Goal: Task Accomplishment & Management: Use online tool/utility

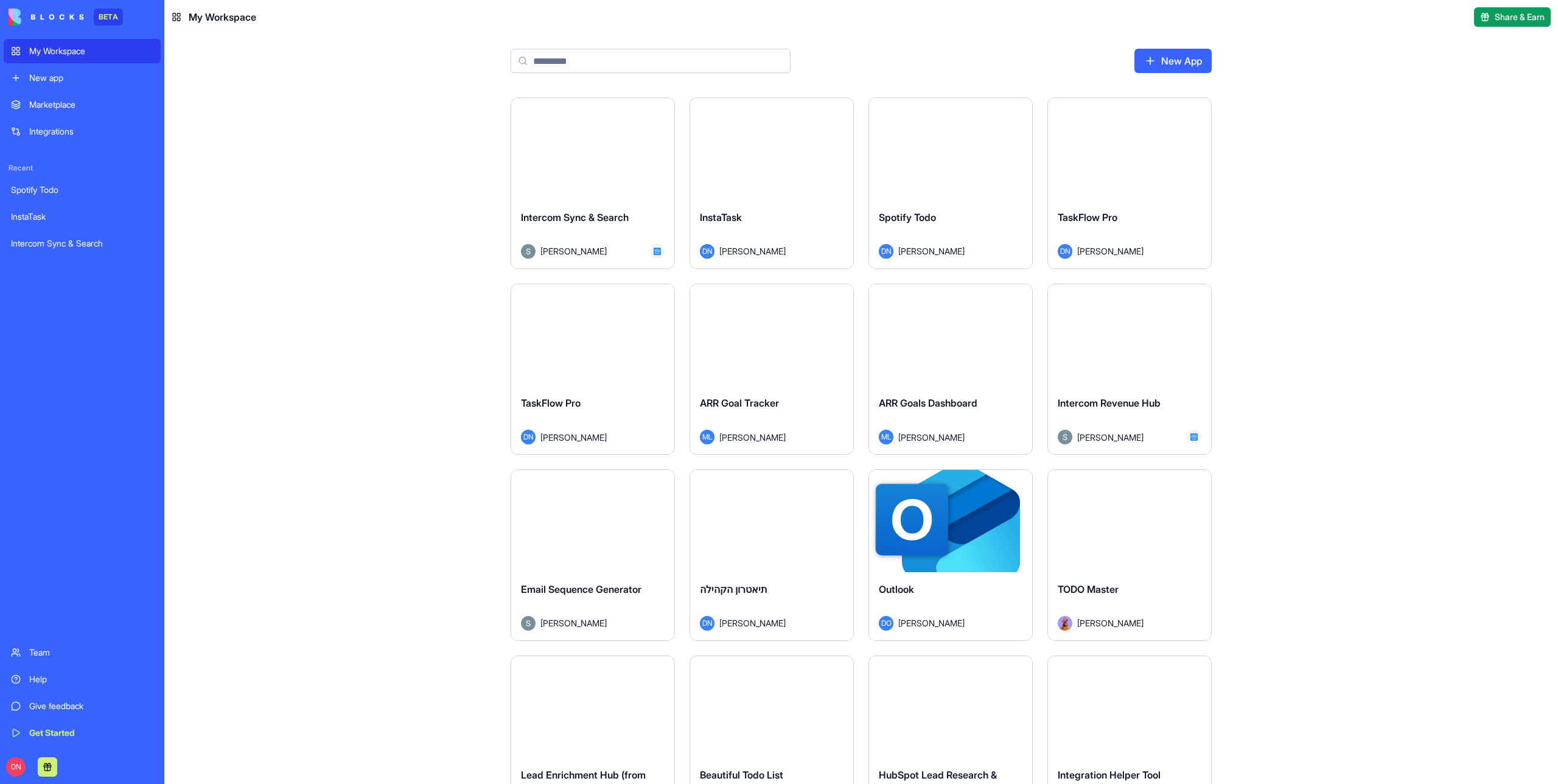
scroll to position [10481, 0]
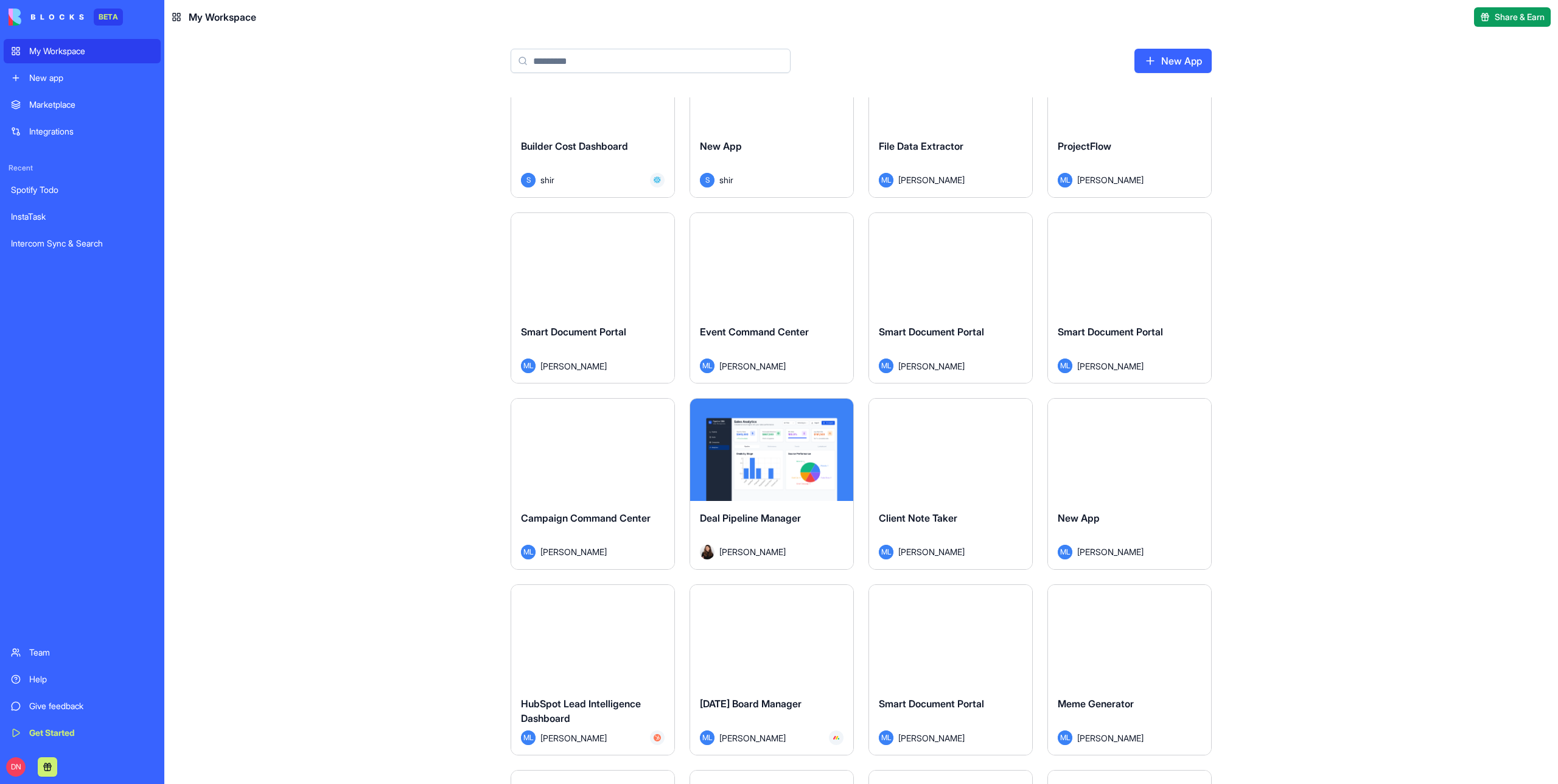
click at [63, 75] on div "New app" at bounding box center [92, 77] width 125 height 12
click at [62, 75] on div "New app" at bounding box center [92, 77] width 125 height 12
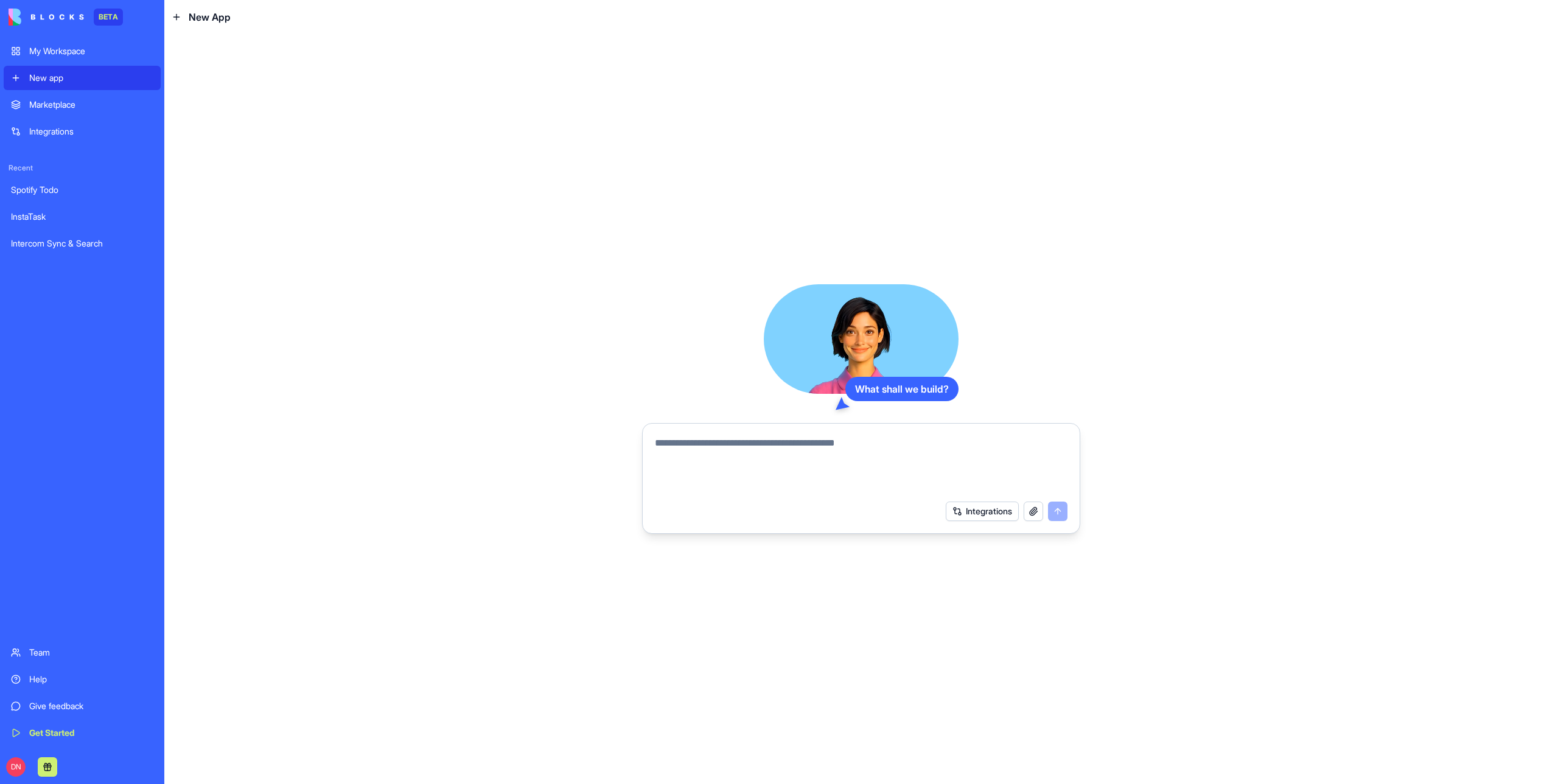
click at [90, 52] on div "My Workspace" at bounding box center [92, 51] width 125 height 12
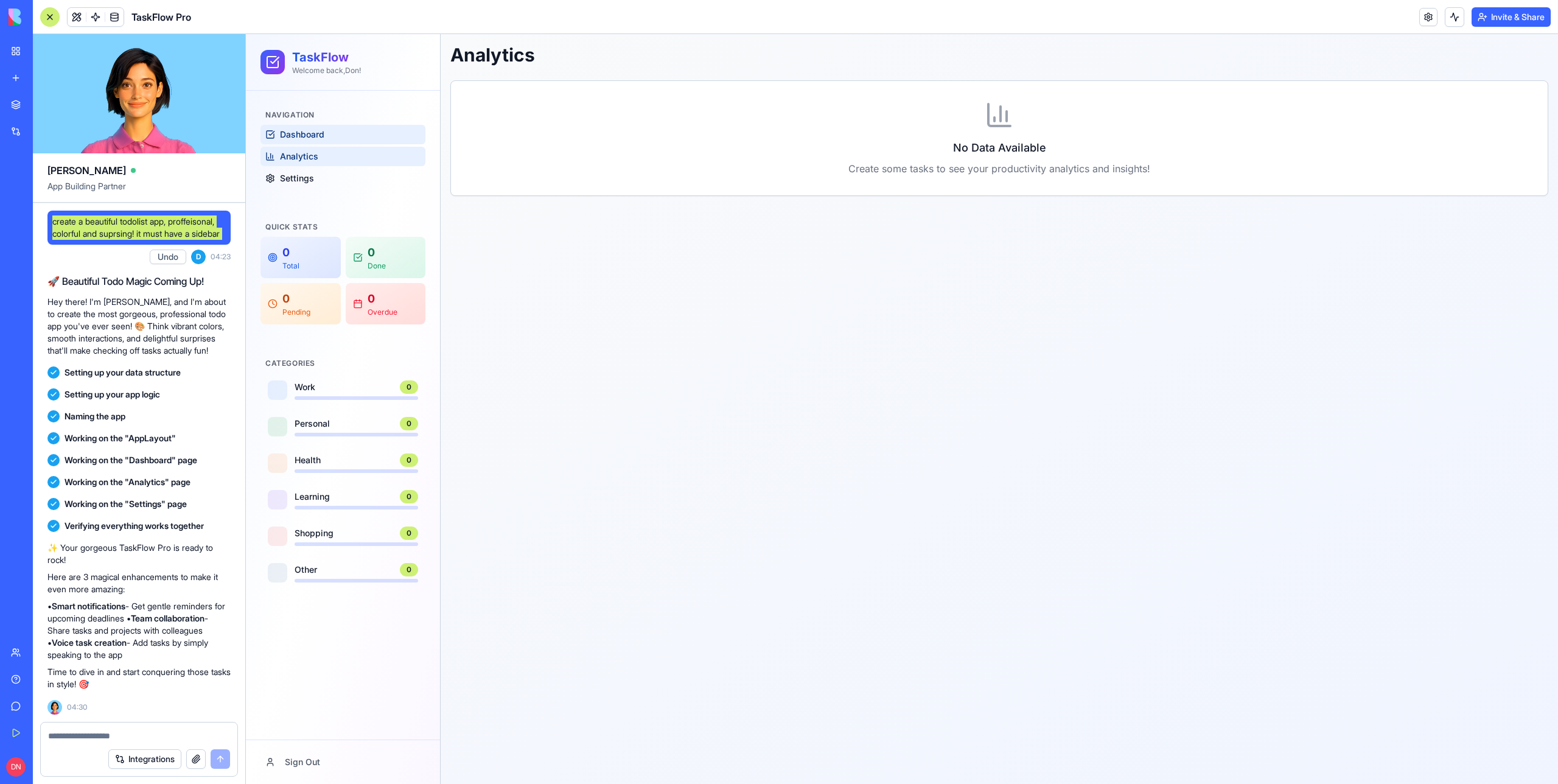
click at [313, 141] on link "Dashboard" at bounding box center [343, 134] width 165 height 20
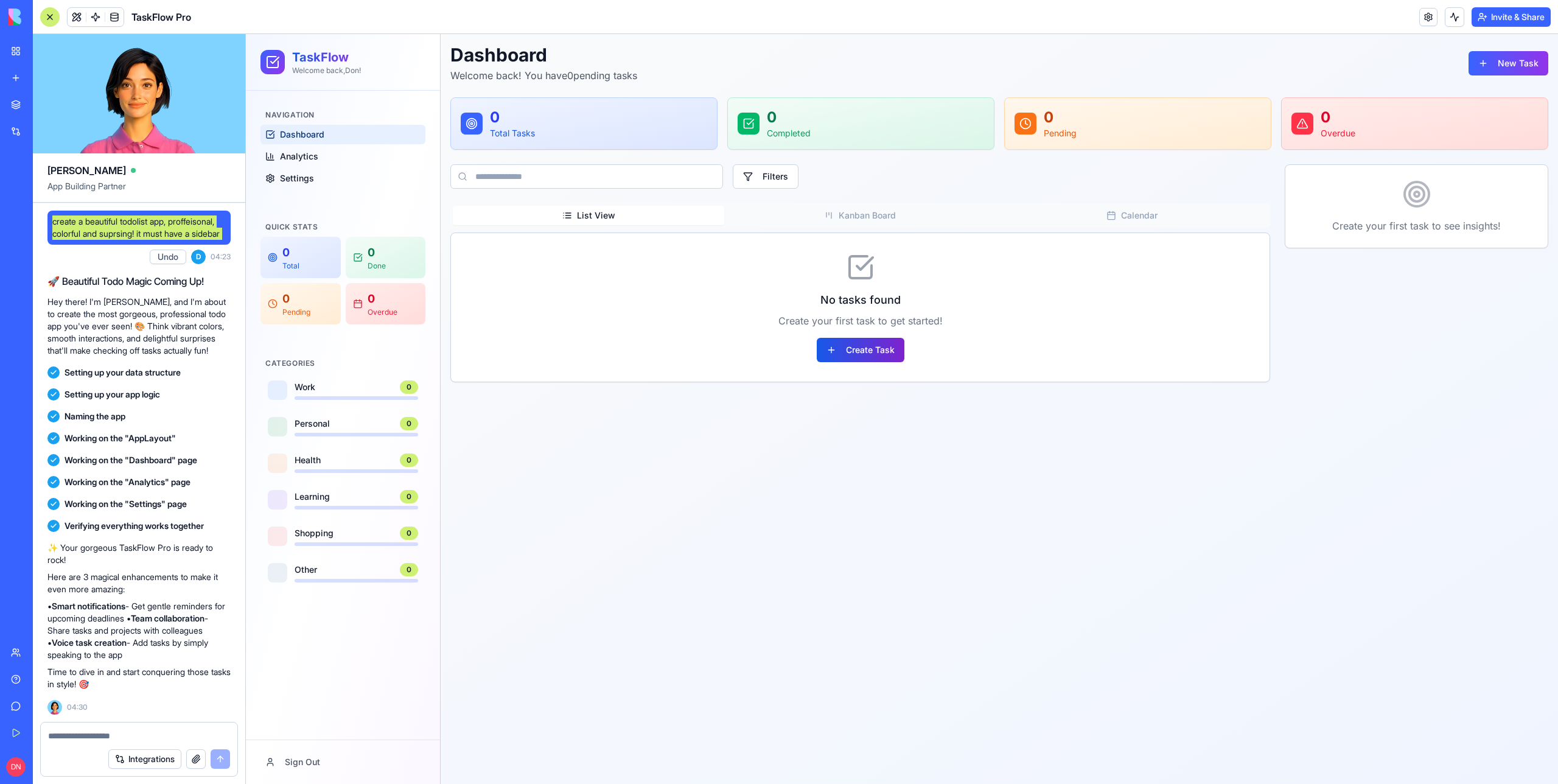
click at [891, 348] on button "Create Task" at bounding box center [861, 350] width 88 height 25
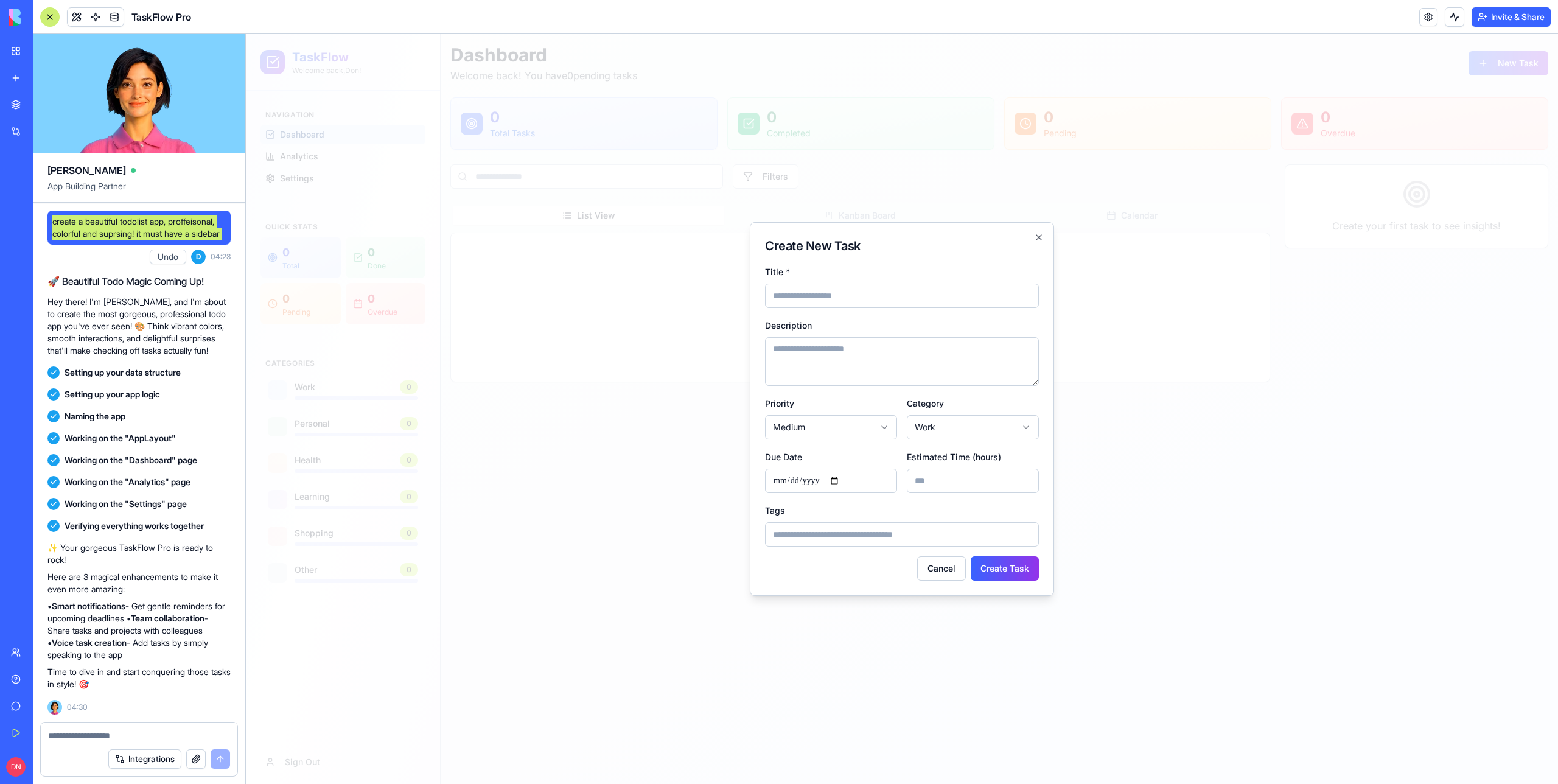
click at [510, 437] on div at bounding box center [902, 409] width 1313 height 750
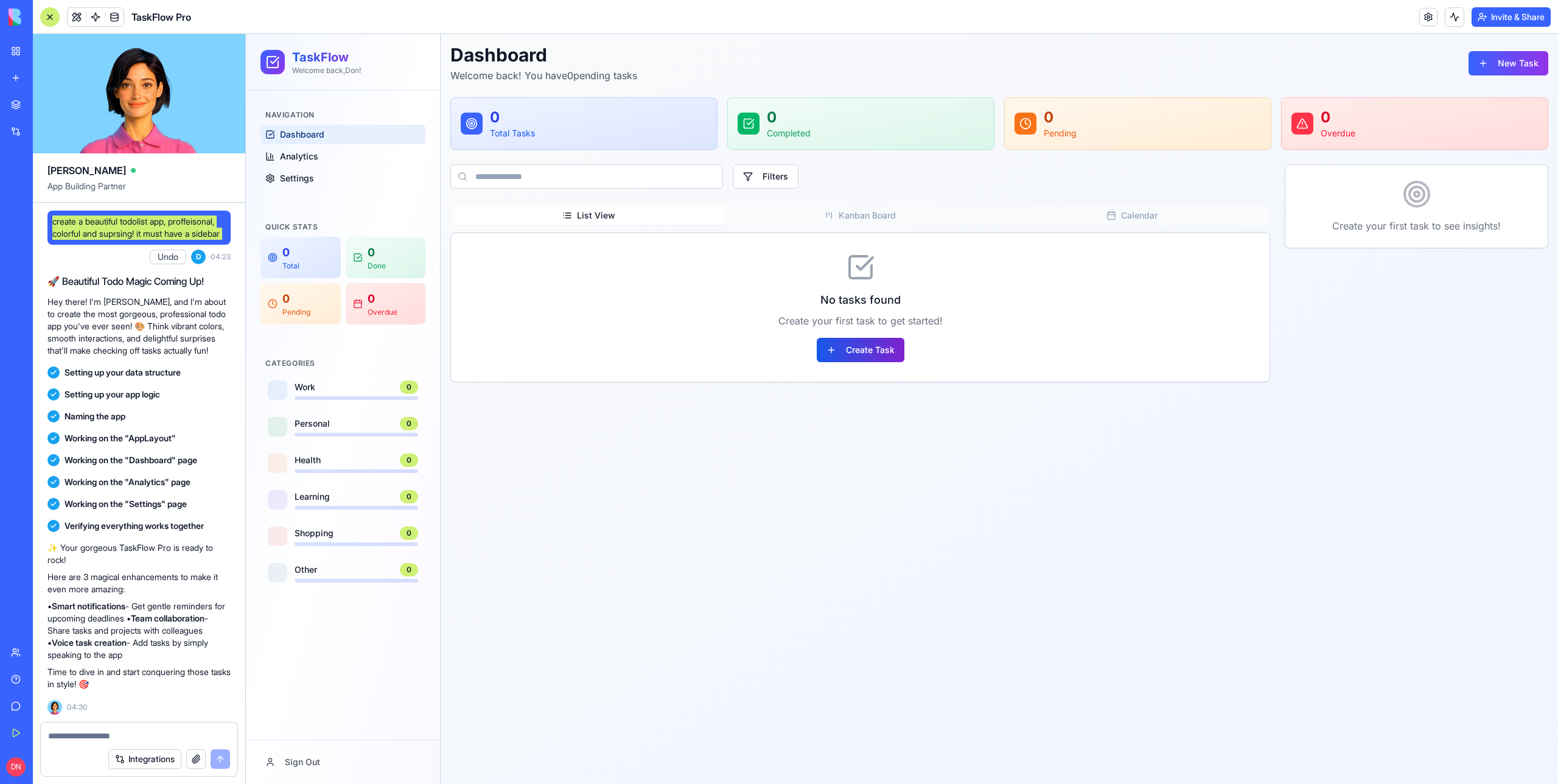
click at [865, 342] on button "Create Task" at bounding box center [861, 350] width 88 height 25
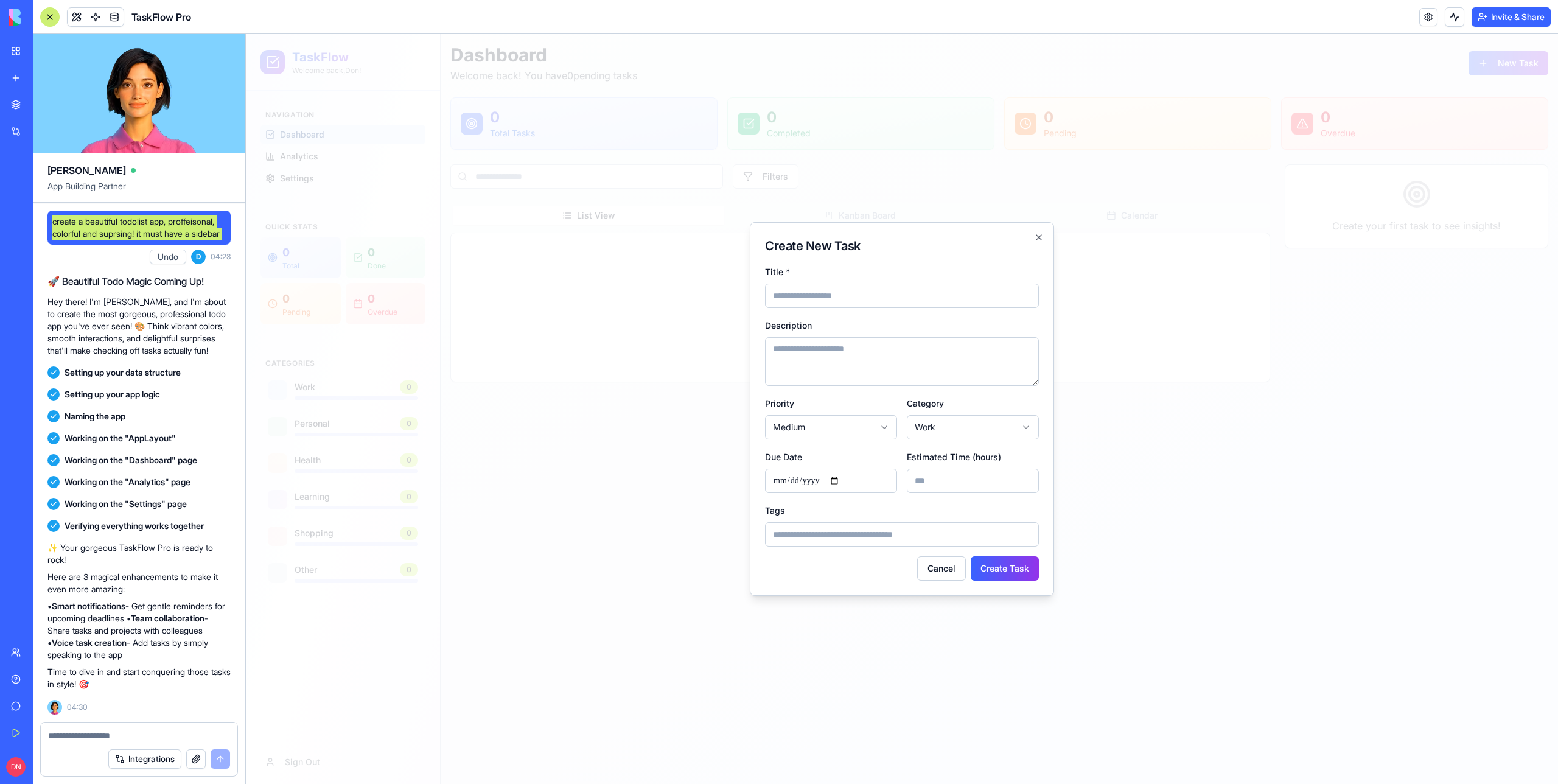
click at [685, 306] on div at bounding box center [902, 409] width 1313 height 750
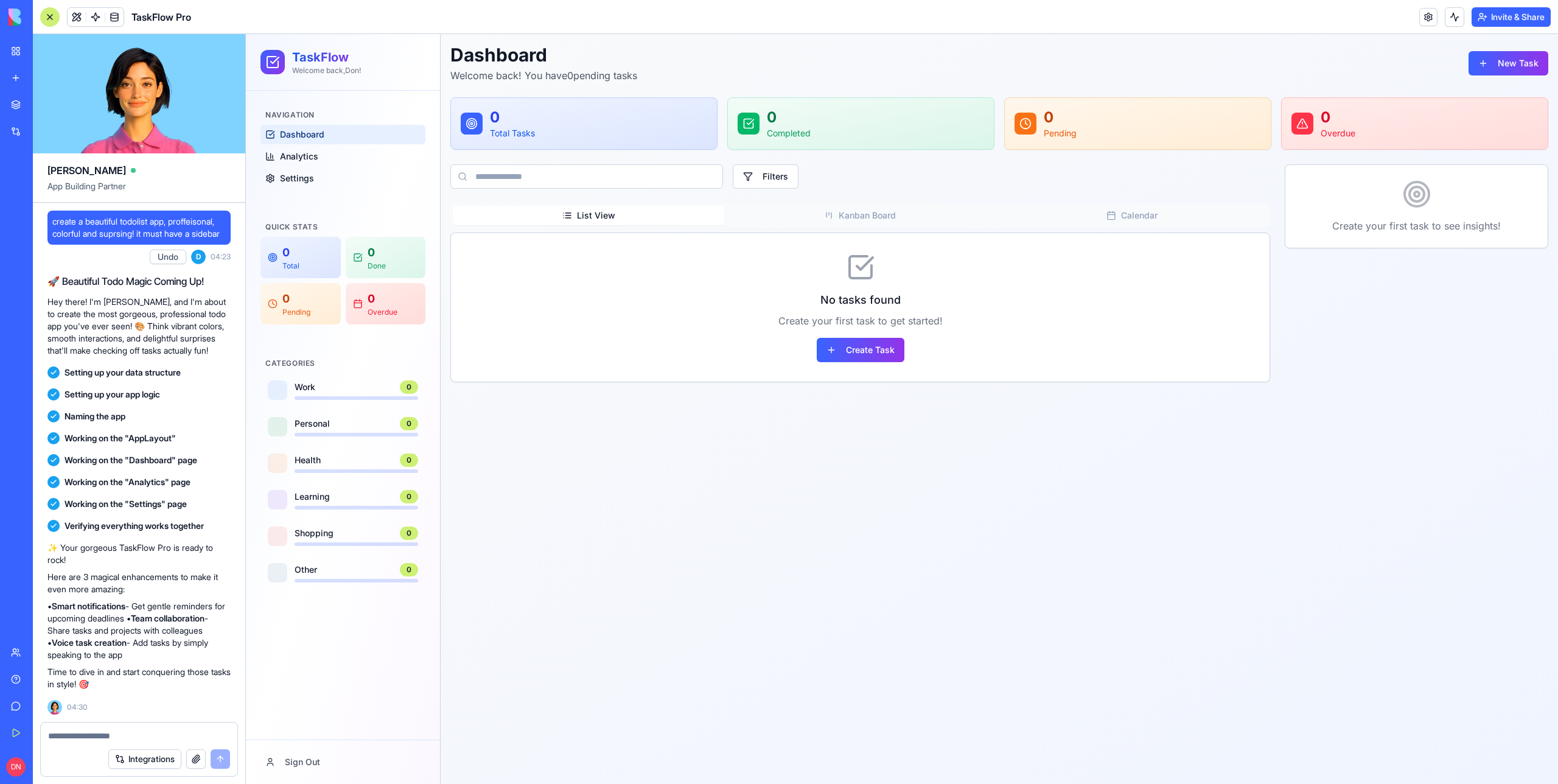
click at [113, 200] on span "App Building Partner" at bounding box center [139, 191] width 183 height 22
drag, startPoint x: 116, startPoint y: 247, endPoint x: 51, endPoint y: 220, distance: 70.4
click at [51, 220] on div "create a beautiful todolist app, proffeisonal, colorful and suprsing! it must h…" at bounding box center [139, 227] width 183 height 34
copy span "create a beautiful todolist app, proffeisonal, colorful and suprsing! it must h…"
click at [58, 20] on div at bounding box center [50, 17] width 20 height 20
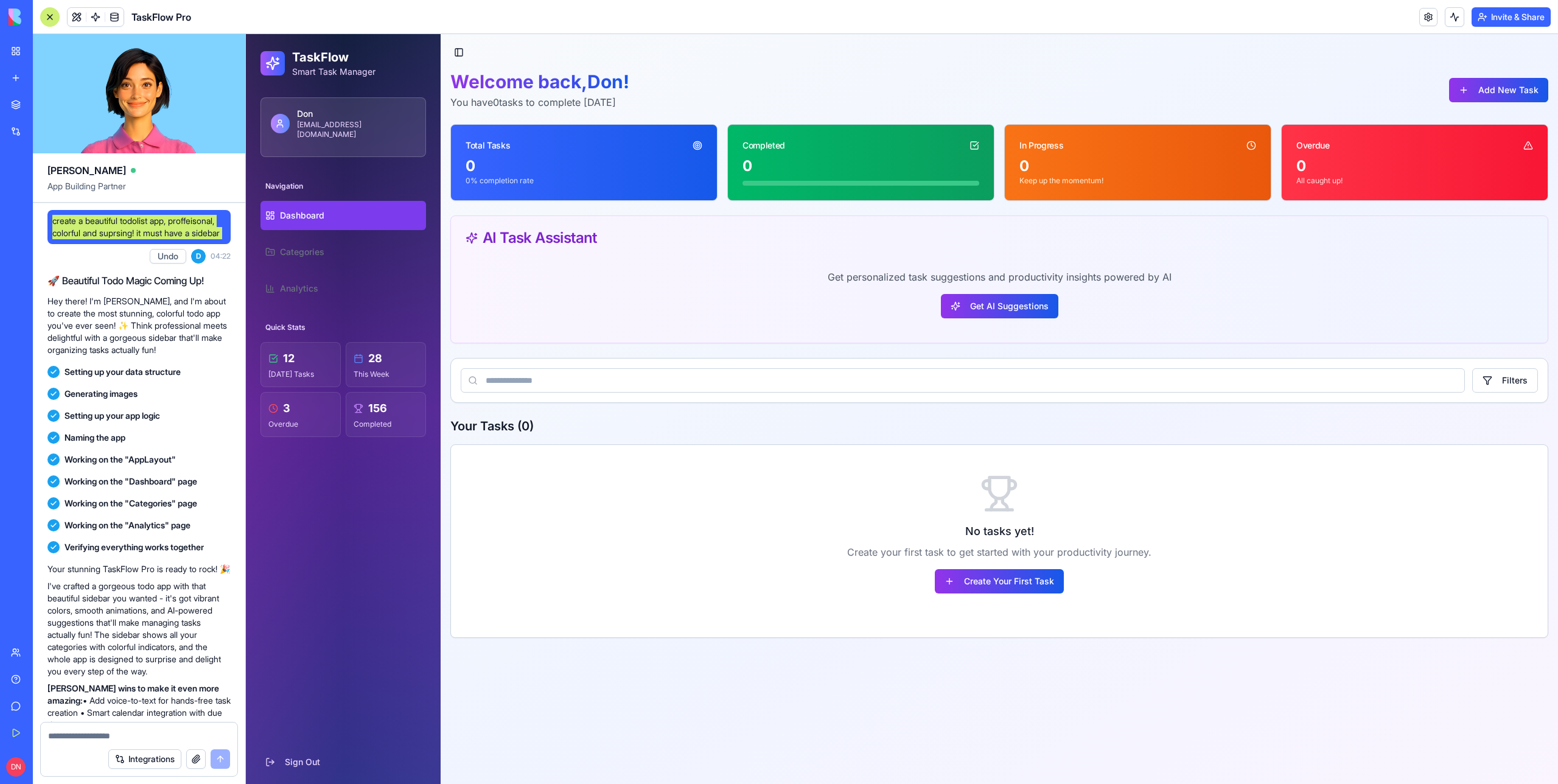
click at [974, 594] on div "No tasks yet! Create your first task to get started with your productivity jour…" at bounding box center [999, 541] width 1097 height 134
click at [971, 588] on button "Create Your First Task" at bounding box center [999, 581] width 129 height 25
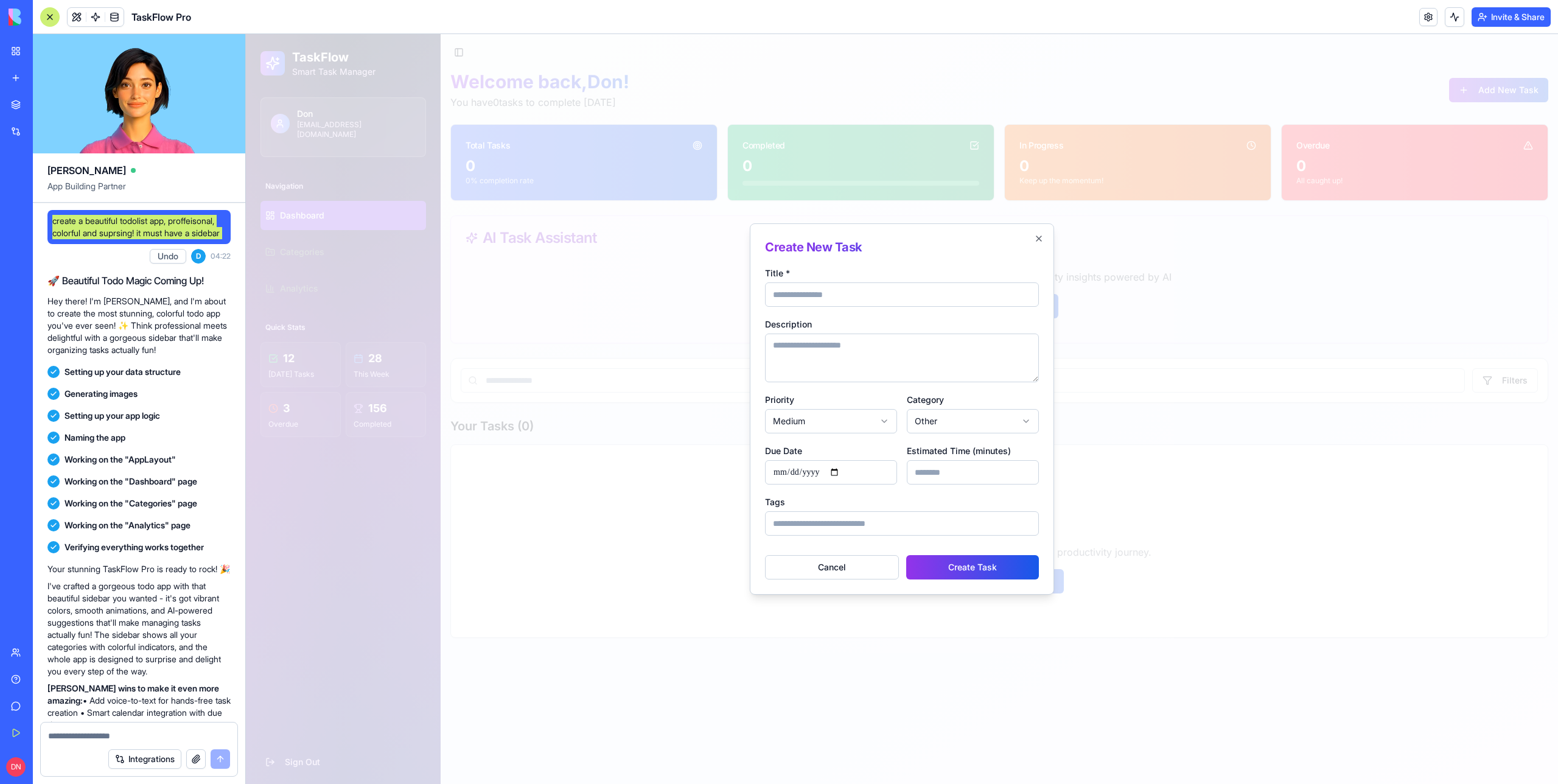
click at [649, 466] on div at bounding box center [902, 409] width 1313 height 750
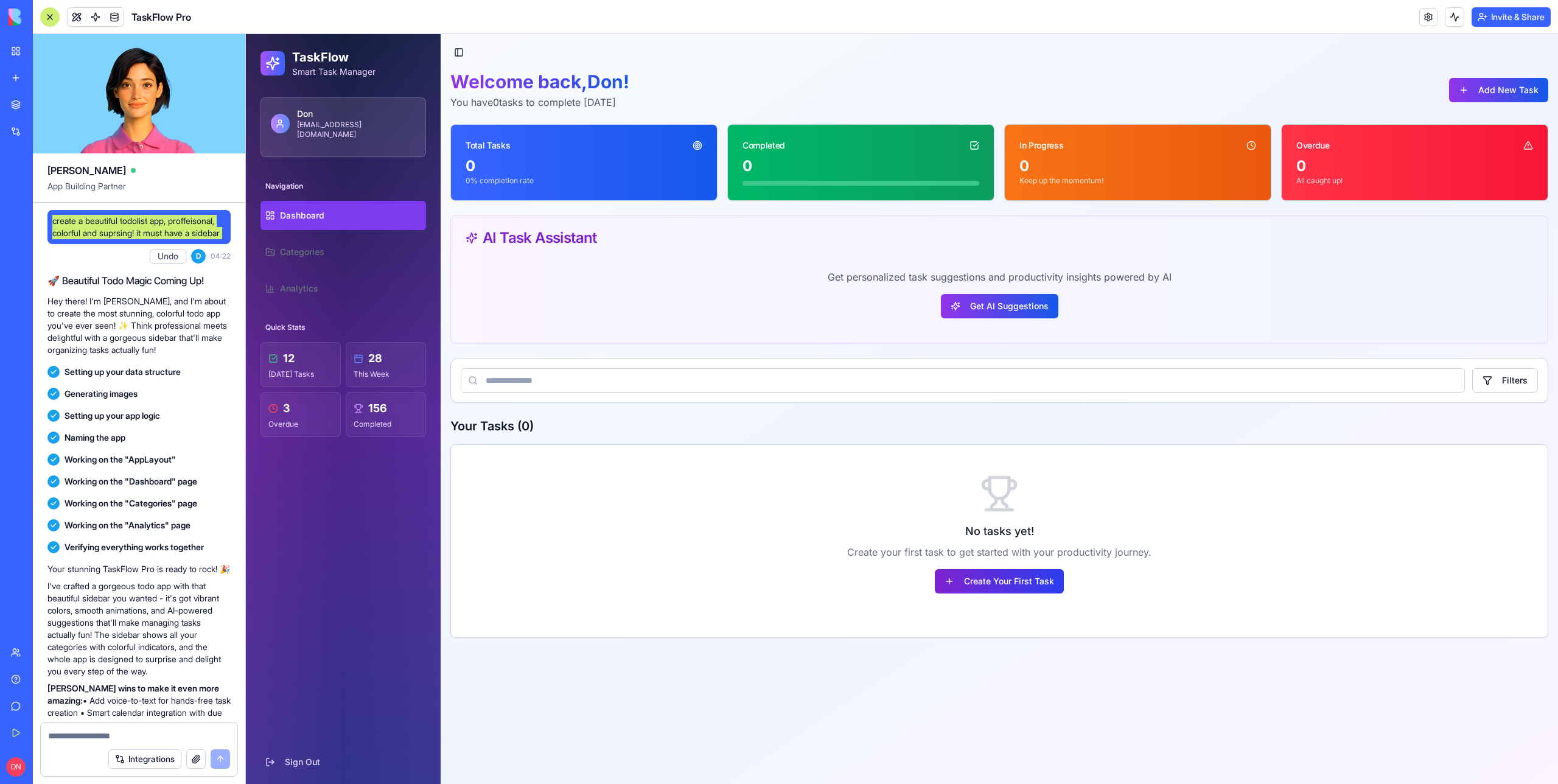
click at [1032, 587] on button "Create Your First Task" at bounding box center [999, 581] width 129 height 25
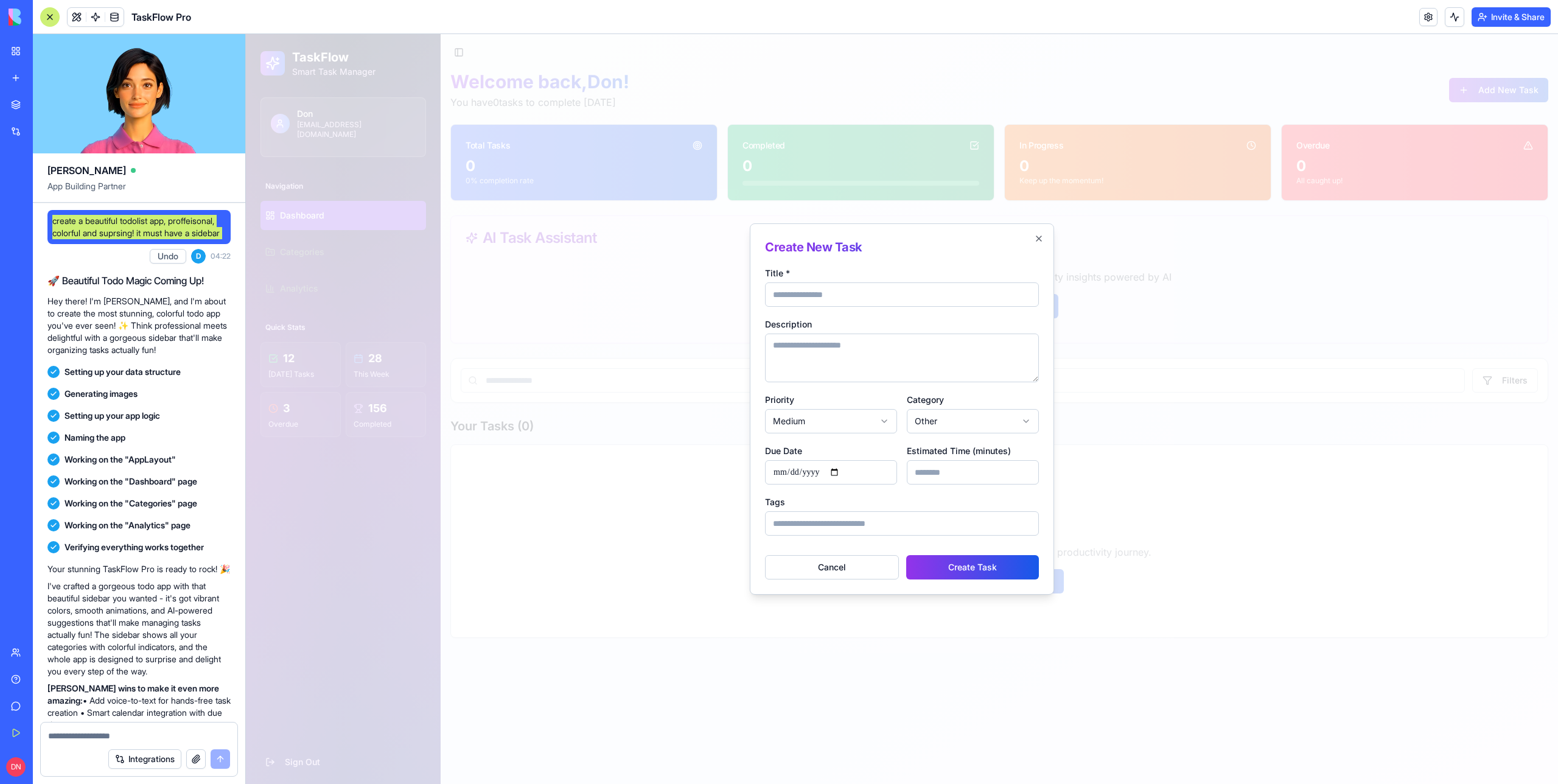
click at [675, 524] on div at bounding box center [902, 409] width 1313 height 750
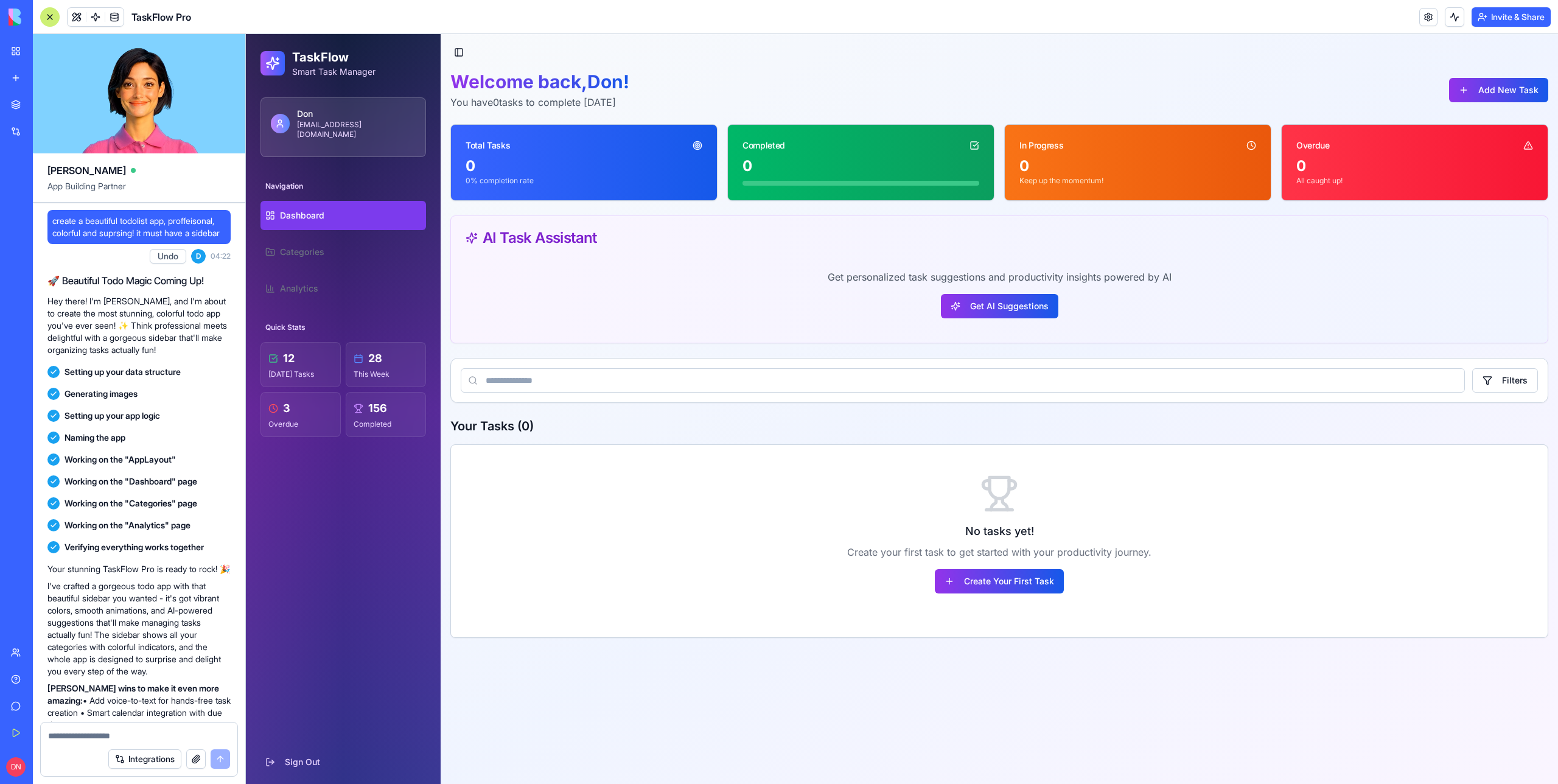
click at [104, 238] on span "create a beautiful todolist app, proffeisonal, colorful and suprsing! it must h…" at bounding box center [139, 227] width 174 height 25
drag, startPoint x: 132, startPoint y: 241, endPoint x: 52, endPoint y: 224, distance: 81.8
click at [52, 224] on span "create a beautiful todolist app, proffeisonal, colorful and suprsing! it must h…" at bounding box center [139, 227] width 174 height 25
copy span "create a beautiful todolist app, proffeisonal, colorful and suprsing! it must h…"
click at [51, 16] on div at bounding box center [50, 17] width 20 height 20
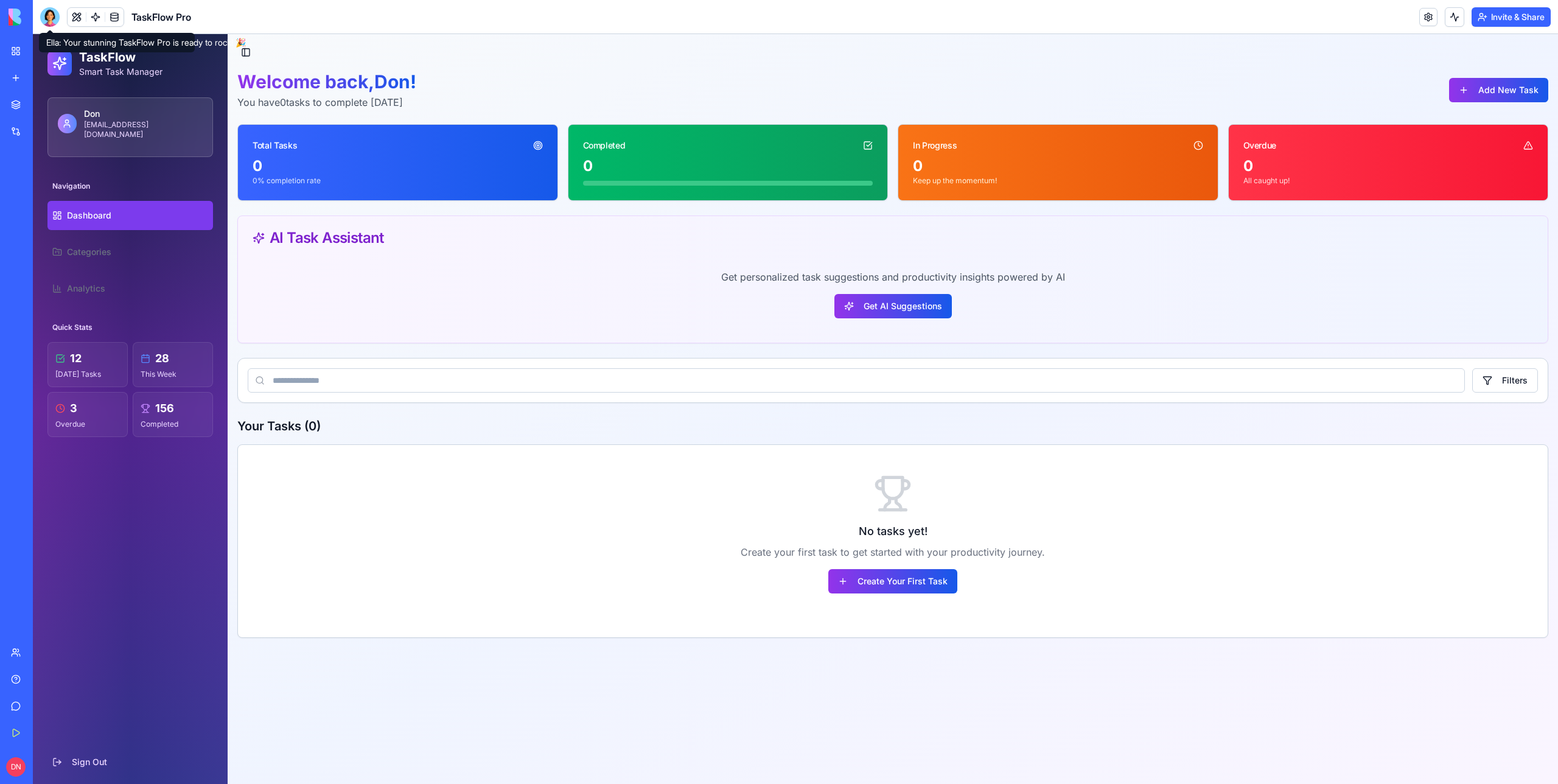
click at [53, 20] on div at bounding box center [50, 17] width 20 height 20
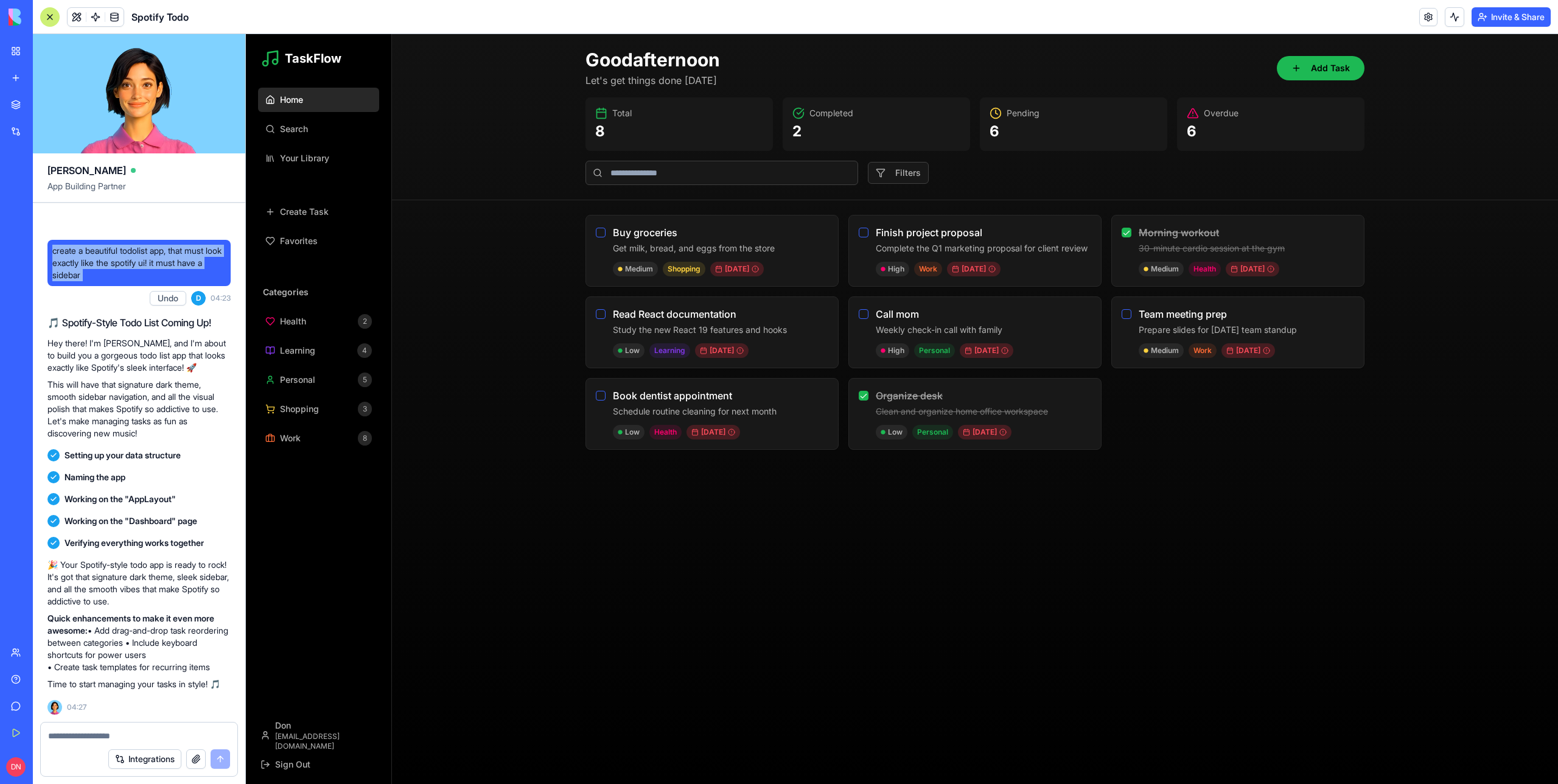
click at [131, 244] on span "create a beautiful todolist app, that must look exactly like the spotify ui! it…" at bounding box center [139, 262] width 174 height 37
drag, startPoint x: 103, startPoint y: 267, endPoint x: 52, endPoint y: 232, distance: 61.9
click at [52, 240] on div "create a beautiful todolist app, that must look exactly like the spotify ui! it…" at bounding box center [139, 262] width 183 height 46
copy span "create a beautiful todolist app, that must look exactly like the spotify ui! it…"
click at [49, 12] on div at bounding box center [50, 17] width 20 height 20
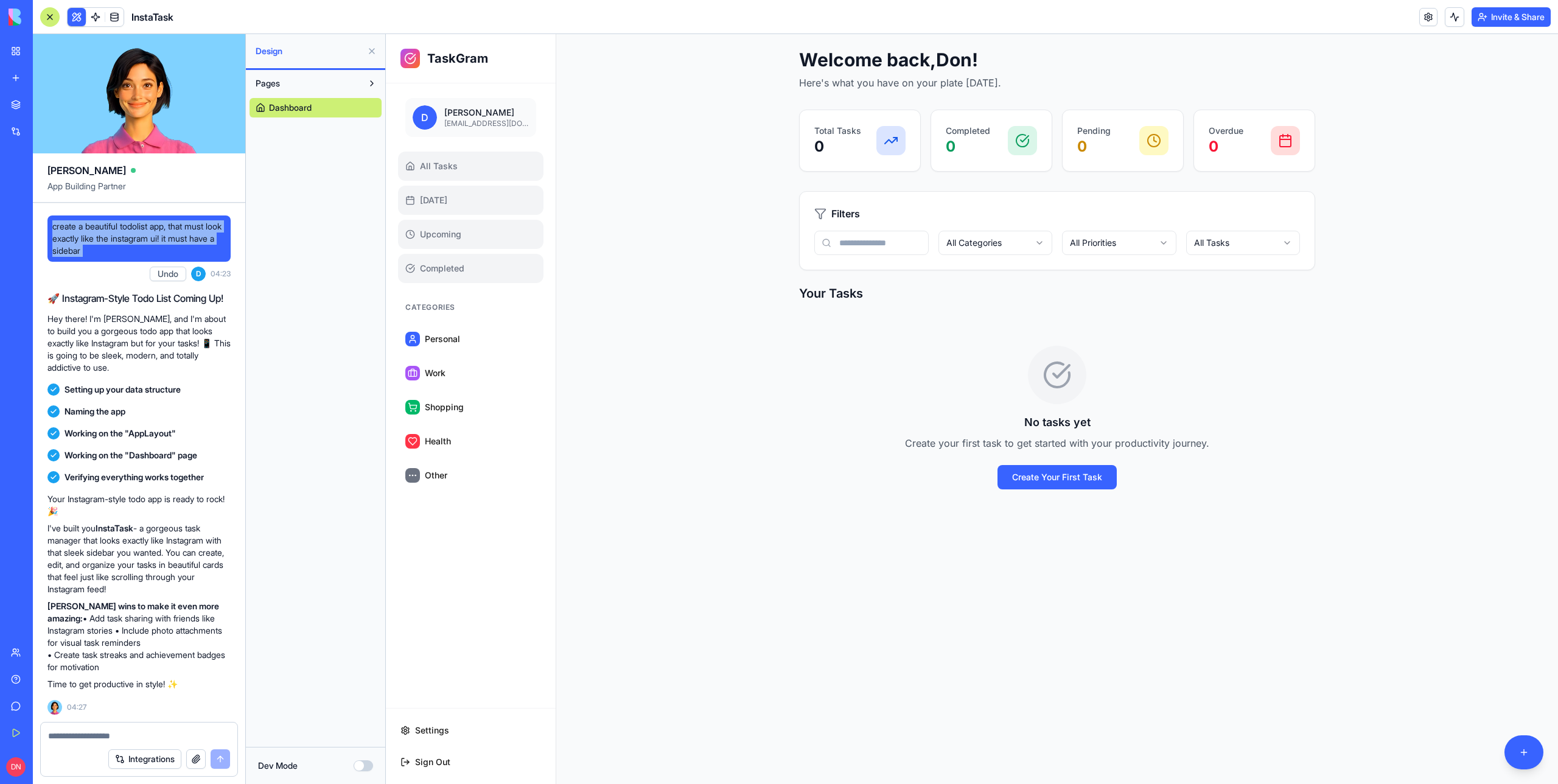
click at [130, 236] on span "create a beautiful todolist app, that must look exactly like the instagram ui! …" at bounding box center [139, 238] width 174 height 37
drag, startPoint x: 120, startPoint y: 254, endPoint x: 54, endPoint y: 223, distance: 72.9
click at [54, 223] on span "create a beautiful todolist app, that must look exactly like the instagram ui! …" at bounding box center [139, 238] width 174 height 37
copy span "create a beautiful todolist app, that must look exactly like the instagram ui! …"
